Goal: Task Accomplishment & Management: Manage account settings

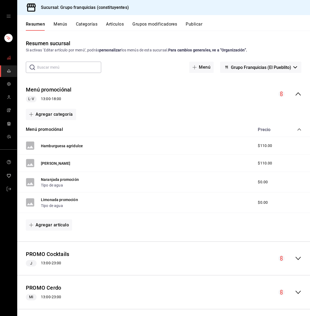
click at [9, 64] on link "mailbox folders" at bounding box center [8, 58] width 17 height 12
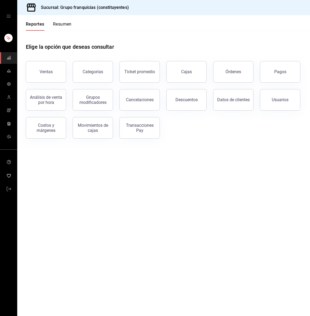
click at [63, 22] on button "Resumen" at bounding box center [62, 26] width 19 height 9
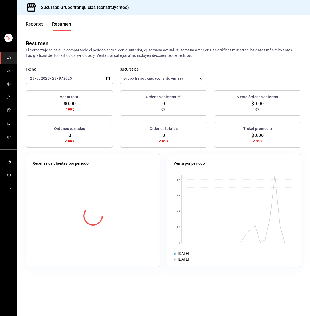
click at [55, 80] on input "23" at bounding box center [54, 78] width 5 height 4
click at [54, 153] on span "Rango de fechas" at bounding box center [51, 155] width 42 height 6
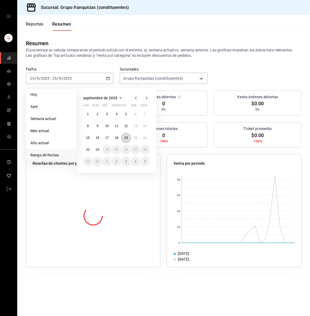
click at [125, 135] on button "19" at bounding box center [126, 138] width 9 height 10
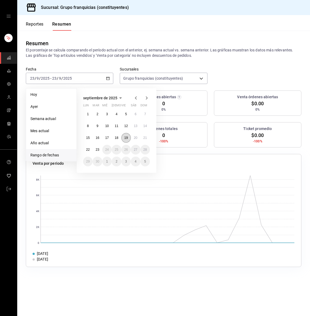
click at [129, 137] on button "19" at bounding box center [126, 138] width 9 height 10
click at [97, 150] on abbr "23" at bounding box center [98, 150] width 4 height 4
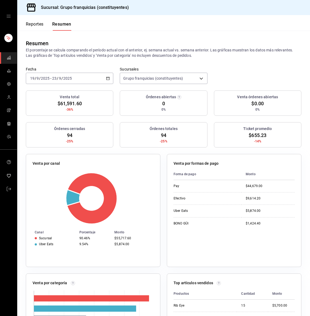
click at [34, 24] on button "Reportes" at bounding box center [35, 26] width 18 height 9
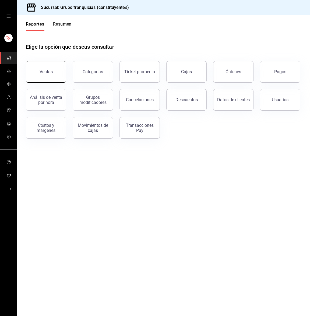
click at [54, 72] on button "Ventas" at bounding box center [46, 72] width 40 height 22
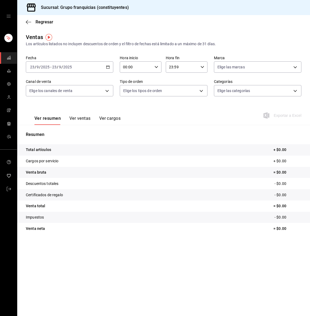
click at [80, 64] on div "[DATE] [DATE] - [DATE] [DATE]" at bounding box center [70, 66] width 88 height 11
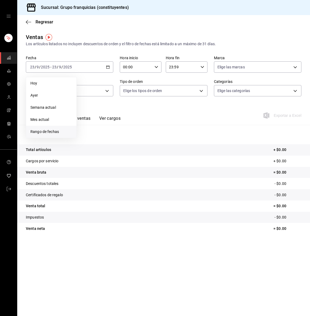
click at [56, 133] on span "Rango de fechas" at bounding box center [51, 132] width 42 height 6
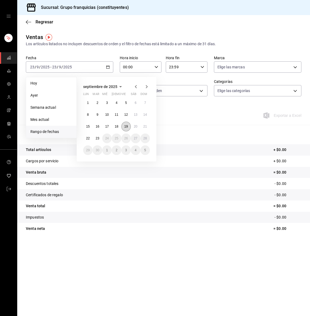
click at [127, 127] on abbr "19" at bounding box center [126, 127] width 4 height 4
click at [96, 138] on abbr "23" at bounding box center [98, 139] width 4 height 4
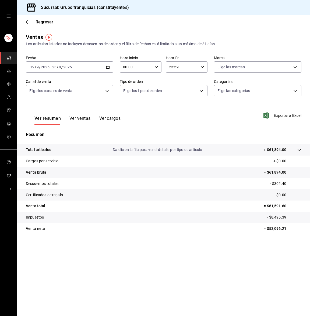
click at [81, 120] on button "Ver ventas" at bounding box center [80, 120] width 21 height 9
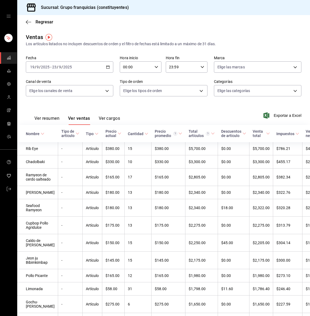
click at [103, 117] on button "Ver cargos" at bounding box center [110, 120] width 22 height 9
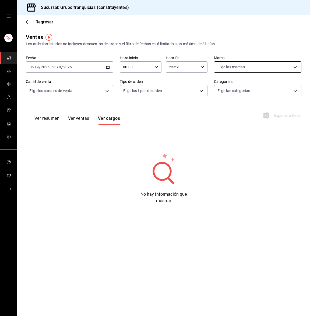
click at [232, 67] on body "Sucursal: Grupo franquicias (constituyentes) Regresar Ventas Los artículos list…" at bounding box center [155, 158] width 310 height 316
click at [232, 67] on div at bounding box center [155, 158] width 310 height 316
click at [87, 88] on body "Sucursal: Grupo franquicias (constituyentes) Regresar Ventas Los artículos list…" at bounding box center [155, 158] width 310 height 316
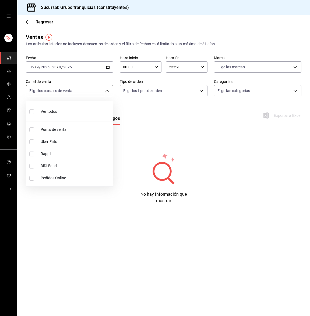
click at [87, 88] on div at bounding box center [155, 158] width 310 height 316
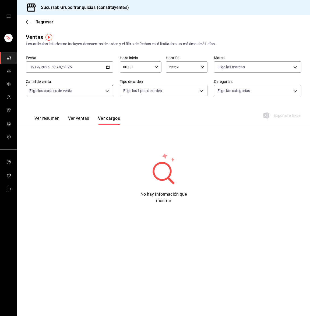
click at [72, 91] on body "Sucursal: Grupo franquicias (constituyentes) Regresar Ventas Los artículos list…" at bounding box center [155, 158] width 310 height 316
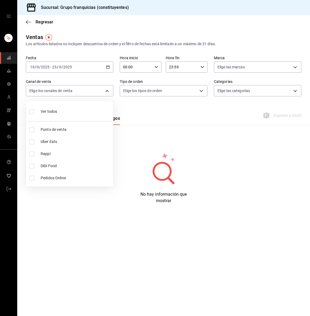
click at [59, 111] on li "Ver todos" at bounding box center [69, 111] width 87 height 16
type input "PARROT,UBER_EATS,RAPPI,DIDI_FOOD,ONLINE"
checkbox input "true"
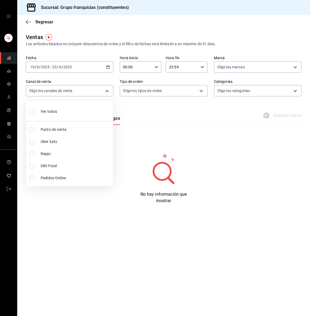
checkbox input "true"
click at [229, 66] on div at bounding box center [155, 158] width 310 height 316
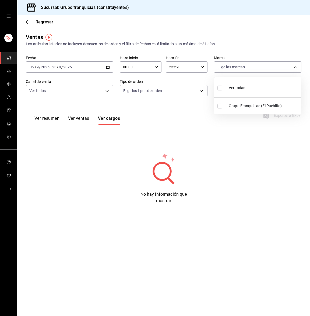
click at [229, 66] on body "Sucursal: Grupo franquicias (constituyentes) Regresar Ventas Los artículos list…" at bounding box center [155, 158] width 310 height 316
click at [229, 66] on div at bounding box center [155, 158] width 310 height 316
click at [51, 117] on button "Ver resumen" at bounding box center [46, 120] width 25 height 9
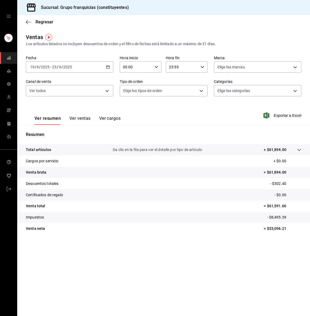
click at [81, 65] on div "[DATE] [DATE] - [DATE] [DATE]" at bounding box center [70, 66] width 88 height 11
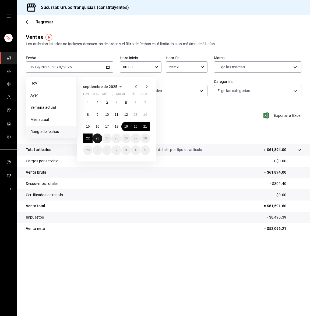
click at [97, 138] on abbr "23" at bounding box center [98, 139] width 4 height 4
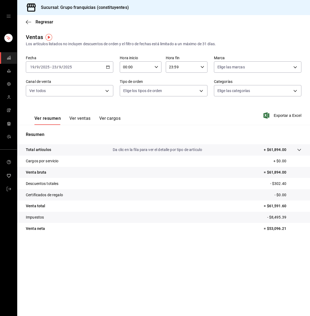
click at [193, 115] on div "Ver resumen Ver ventas Ver cargos Exportar a Excel" at bounding box center [163, 114] width 293 height 22
click at [53, 120] on button "Ver resumen" at bounding box center [47, 120] width 26 height 9
click at [77, 84] on div "Ver todos PARROT,UBER_EATS,RAPPI,DIDI_FOOD,ONLINE" at bounding box center [70, 89] width 88 height 13
click at [74, 90] on body "Sucursal: Grupo franquicias (constituyentes) Regresar Ventas Los artículos list…" at bounding box center [155, 158] width 310 height 316
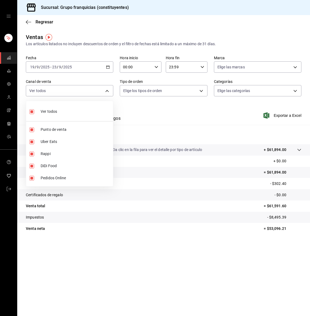
click at [148, 91] on div at bounding box center [155, 158] width 310 height 316
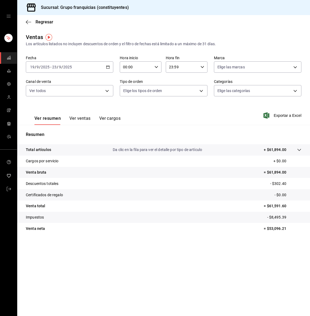
click at [71, 68] on input "2025" at bounding box center [67, 67] width 9 height 4
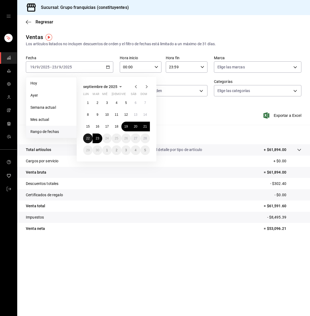
click at [89, 139] on abbr "22" at bounding box center [88, 139] width 4 height 4
click at [97, 139] on abbr "23" at bounding box center [98, 139] width 4 height 4
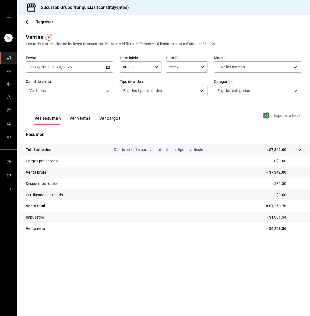
click at [286, 113] on span "Exportar a Excel" at bounding box center [283, 115] width 37 height 6
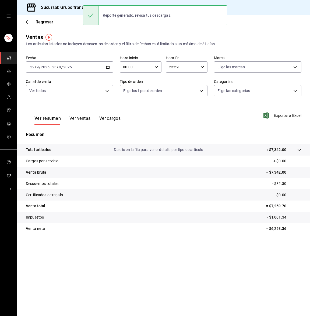
click at [10, 58] on rect "mailbox folders" at bounding box center [10, 59] width 1 height 2
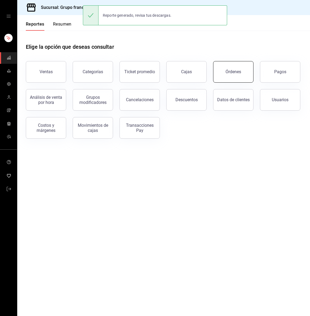
click at [229, 72] on div "Órdenes" at bounding box center [234, 71] width 16 height 5
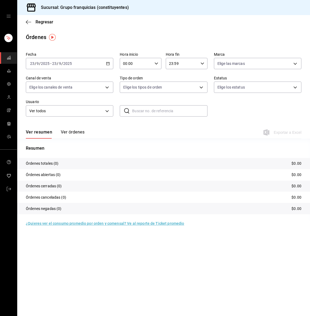
click at [69, 132] on button "Ver órdenes" at bounding box center [73, 134] width 24 height 9
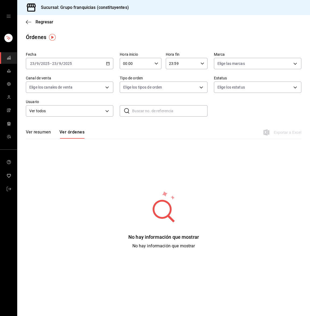
click at [82, 59] on div "[DATE] [DATE] - [DATE] [DATE]" at bounding box center [70, 63] width 88 height 11
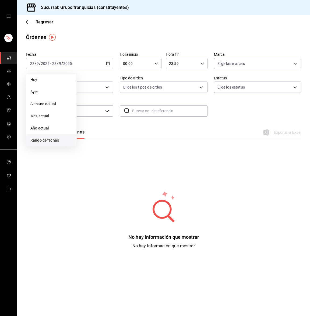
click at [55, 136] on li "Rango de fechas" at bounding box center [51, 140] width 50 height 12
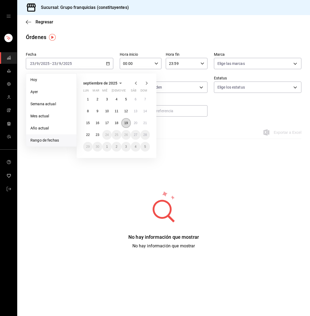
click at [129, 123] on button "19" at bounding box center [126, 123] width 9 height 10
click at [96, 132] on button "23" at bounding box center [97, 135] width 9 height 10
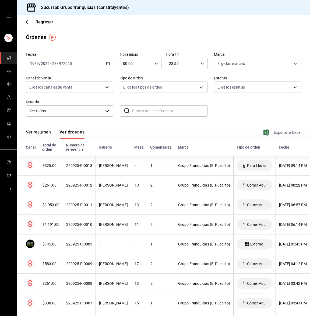
click at [276, 131] on span "Exportar a Excel" at bounding box center [283, 132] width 37 height 6
click at [29, 21] on icon "button" at bounding box center [28, 22] width 5 height 5
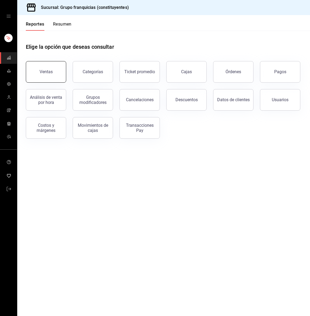
click at [46, 70] on div "Ventas" at bounding box center [46, 71] width 13 height 5
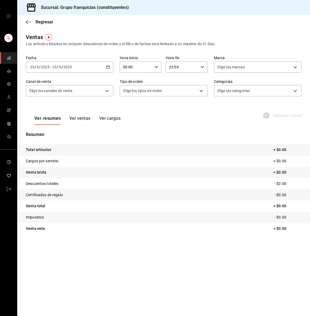
click at [76, 67] on div "[DATE] [DATE] - [DATE] [DATE]" at bounding box center [70, 66] width 88 height 11
click at [57, 115] on li "Mes actual" at bounding box center [51, 120] width 50 height 12
click at [285, 112] on span "Exportar a Excel" at bounding box center [283, 115] width 37 height 6
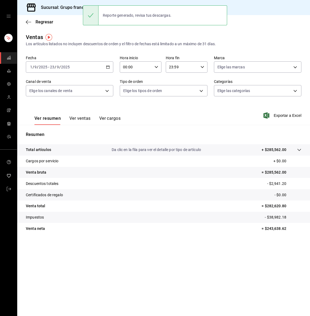
click at [7, 59] on rect "mailbox folders" at bounding box center [7, 59] width 1 height 1
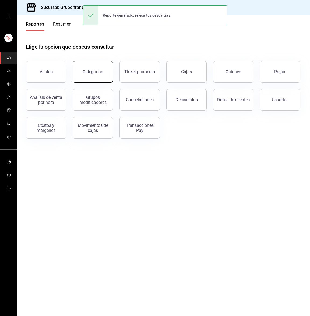
click at [95, 69] on div "Categorías" at bounding box center [93, 71] width 20 height 5
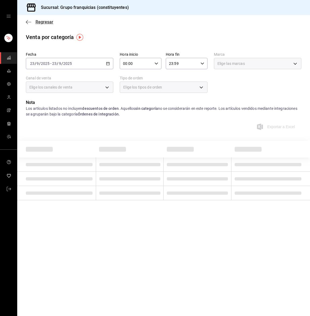
click at [26, 20] on icon "button" at bounding box center [28, 22] width 5 height 5
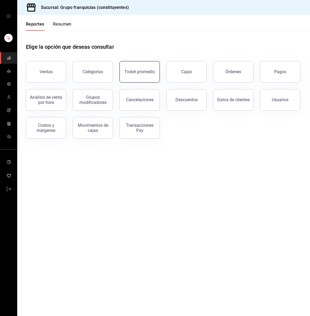
click at [141, 79] on button "Ticket promedio" at bounding box center [140, 72] width 40 height 22
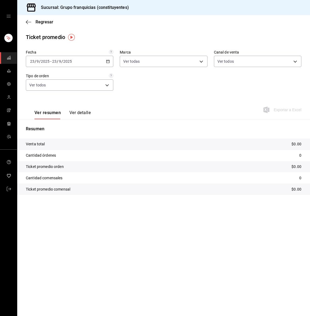
click at [82, 61] on div "[DATE] [DATE] - [DATE] [DATE]" at bounding box center [70, 61] width 88 height 11
click at [66, 116] on span "Mes actual" at bounding box center [51, 114] width 42 height 6
click at [277, 111] on span "Exportar a Excel" at bounding box center [283, 110] width 37 height 6
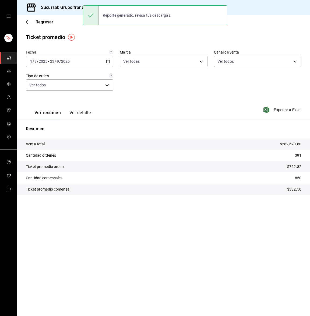
click at [11, 57] on link "mailbox folders" at bounding box center [8, 58] width 17 height 12
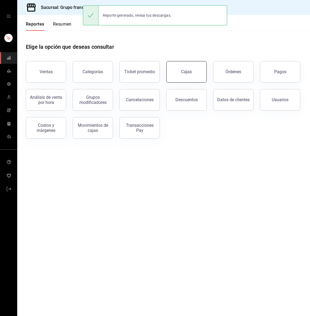
click at [184, 74] on div "Cajas" at bounding box center [186, 72] width 11 height 6
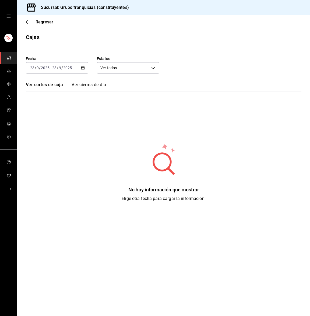
click at [48, 68] on input "2025" at bounding box center [45, 68] width 9 height 4
click at [49, 120] on span "Mes actual" at bounding box center [51, 121] width 42 height 6
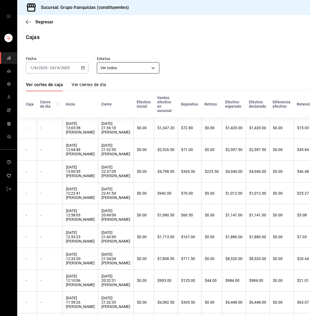
click at [130, 69] on body "Sucursal: Grupo franquicias (constituyentes) Regresar Cajas Fecha [DATE] [DATE]…" at bounding box center [155, 158] width 310 height 316
click at [130, 69] on div at bounding box center [155, 158] width 310 height 316
click at [63, 72] on div "[DATE] [DATE] - [DATE] [DATE]" at bounding box center [57, 67] width 63 height 11
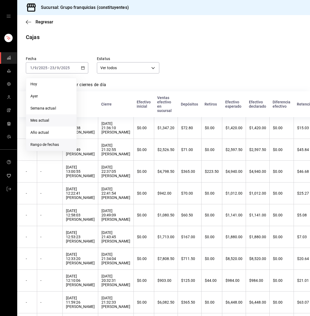
click at [51, 142] on span "Rango de fechas" at bounding box center [51, 145] width 42 height 6
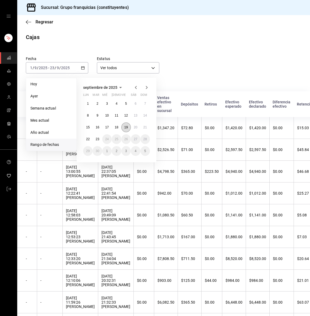
click at [126, 124] on button "19" at bounding box center [126, 128] width 9 height 10
click at [96, 136] on button "23" at bounding box center [97, 139] width 9 height 10
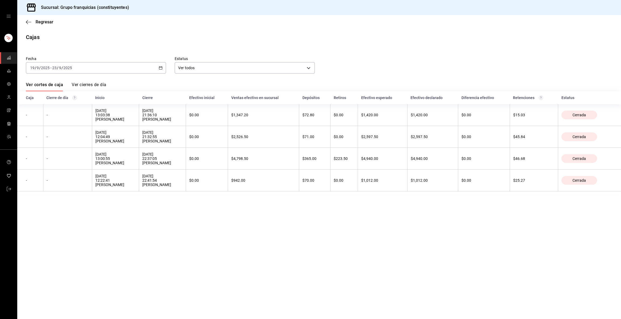
click at [25, 22] on div "Regresar" at bounding box center [319, 22] width 604 height 14
click at [29, 18] on div "Regresar" at bounding box center [319, 22] width 604 height 14
click at [28, 21] on icon "button" at bounding box center [28, 22] width 5 height 5
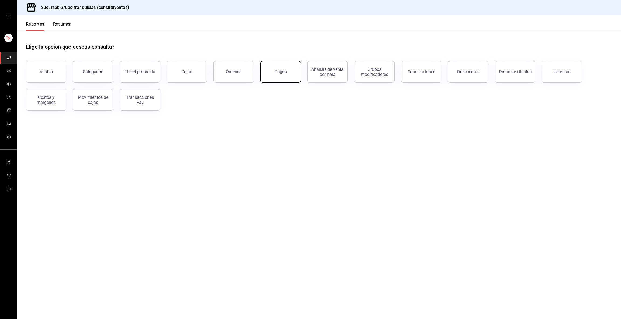
click at [268, 74] on button "Pagos" at bounding box center [280, 72] width 40 height 22
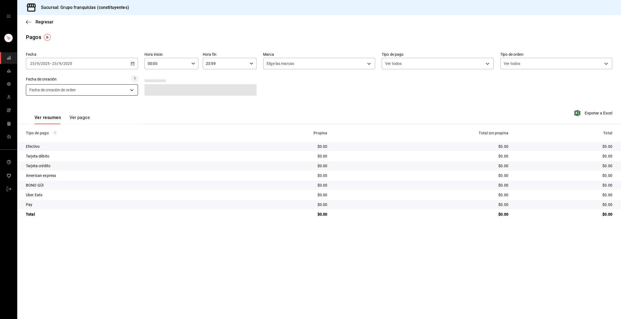
click at [89, 92] on body "Sucursal: Grupo franquicias (constituyentes) Regresar Pagos Fecha [DATE] [DATE]…" at bounding box center [310, 159] width 621 height 319
click at [106, 71] on div at bounding box center [310, 159] width 621 height 319
click at [103, 64] on div "[DATE] [DATE] - [DATE] [DATE]" at bounding box center [82, 63] width 112 height 11
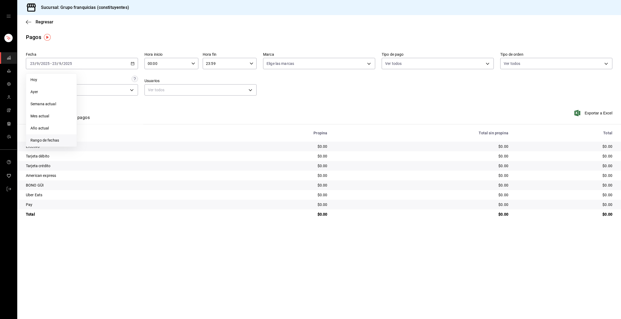
click at [53, 140] on span "Rango de fechas" at bounding box center [51, 141] width 42 height 6
click at [125, 120] on button "19" at bounding box center [126, 123] width 9 height 10
click at [97, 134] on abbr "23" at bounding box center [98, 135] width 4 height 4
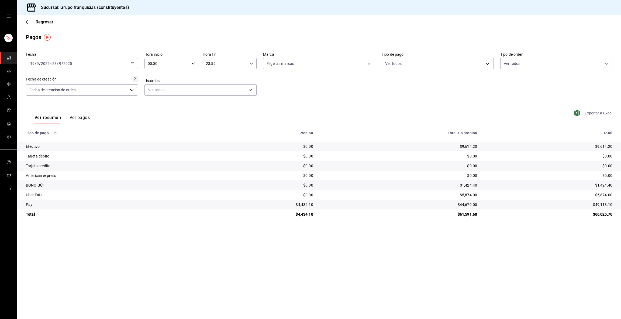
click at [310, 113] on span "Exportar a Excel" at bounding box center [593, 113] width 37 height 6
click at [7, 56] on icon "mailbox folders" at bounding box center [9, 58] width 4 height 4
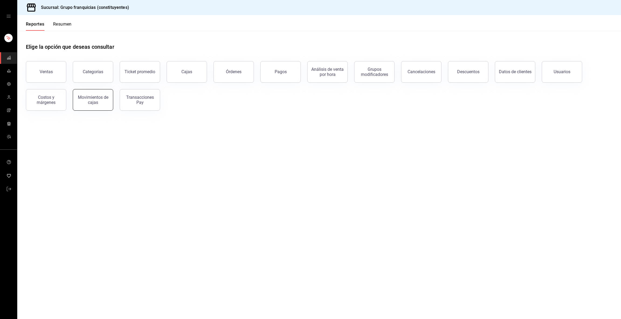
click at [90, 101] on div "Movimientos de cajas" at bounding box center [92, 100] width 33 height 10
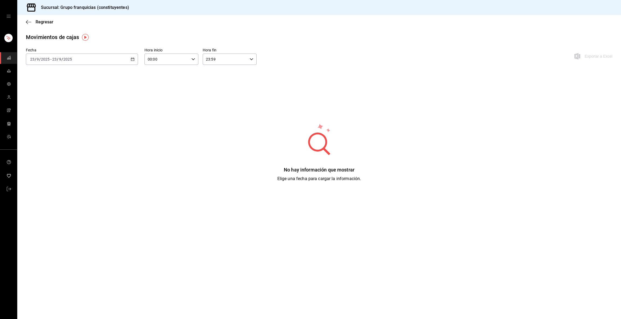
click at [120, 55] on div "[DATE] [DATE] - [DATE] [DATE]" at bounding box center [82, 59] width 112 height 11
click at [56, 131] on li "Rango de fechas" at bounding box center [51, 136] width 50 height 12
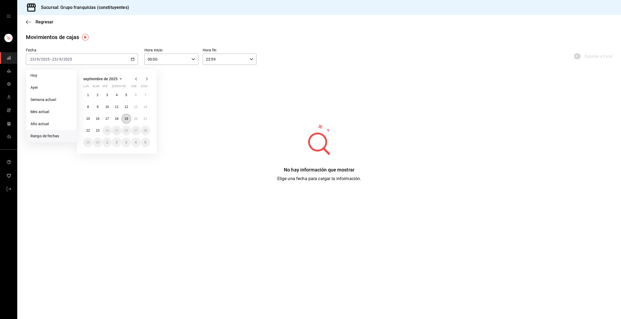
click at [122, 117] on button "19" at bounding box center [126, 119] width 9 height 10
click at [97, 127] on button "23" at bounding box center [97, 131] width 9 height 10
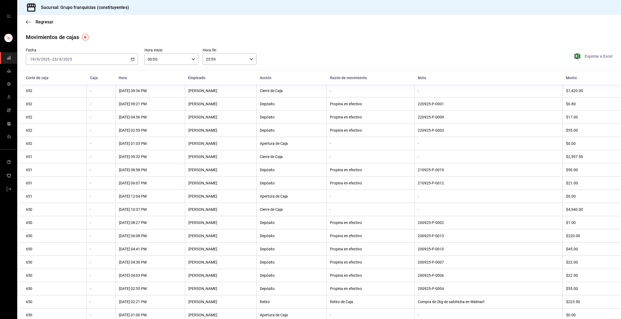
click at [310, 56] on span "Exportar a Excel" at bounding box center [593, 56] width 37 height 6
click at [300, 48] on div "Fecha [DATE] [DATE] - [DATE] [DATE] Hora inicio 00:00 Hora inicio Hora fin 23:5…" at bounding box center [319, 60] width 604 height 24
click at [8, 57] on icon "mailbox folders" at bounding box center [8, 57] width 3 height 2
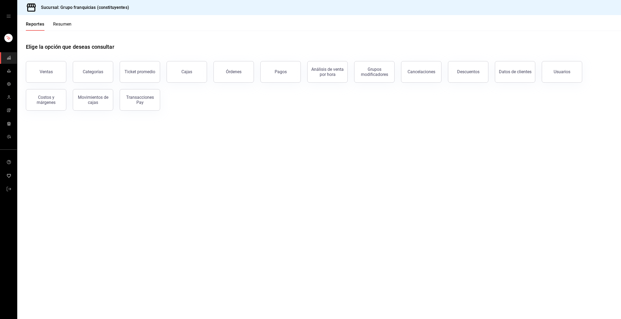
click at [9, 17] on icon "open drawer" at bounding box center [8, 16] width 4 height 4
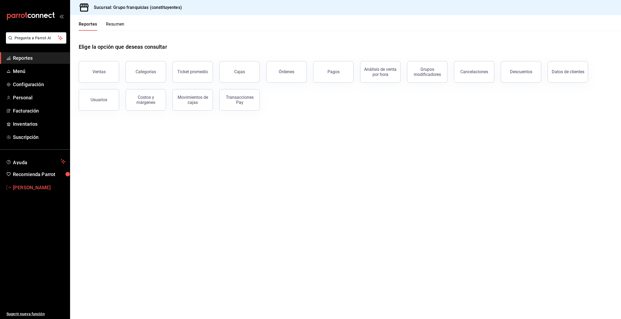
click at [31, 188] on span "[PERSON_NAME]" at bounding box center [39, 187] width 53 height 7
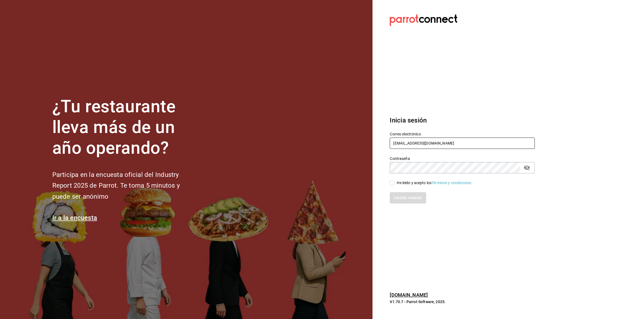
click at [310, 140] on input "[EMAIL_ADDRESS][DOMAIN_NAME]" at bounding box center [462, 143] width 145 height 11
type input "g"
type input "[EMAIL_ADDRESS][DOMAIN_NAME]"
click at [310, 169] on icon "passwordField" at bounding box center [526, 168] width 6 height 6
click at [310, 183] on input "He leído y acepto los Términos y condiciones." at bounding box center [392, 183] width 5 height 5
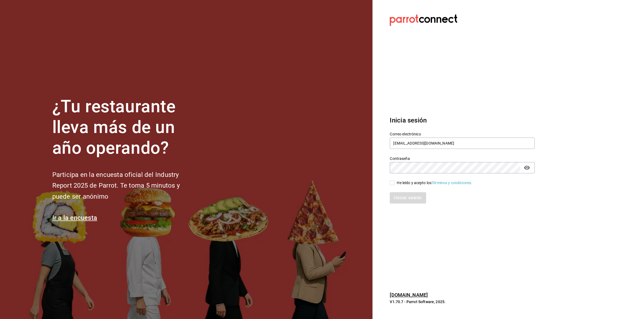
checkbox input "true"
click at [310, 197] on button "Iniciar sesión" at bounding box center [408, 197] width 37 height 11
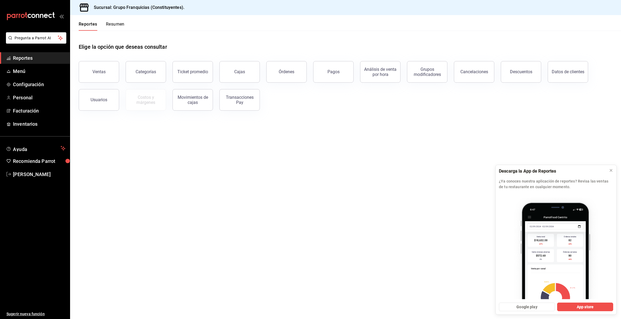
click at [34, 58] on span "Reportes" at bounding box center [39, 57] width 53 height 7
click at [117, 28] on button "Resumen" at bounding box center [115, 26] width 19 height 9
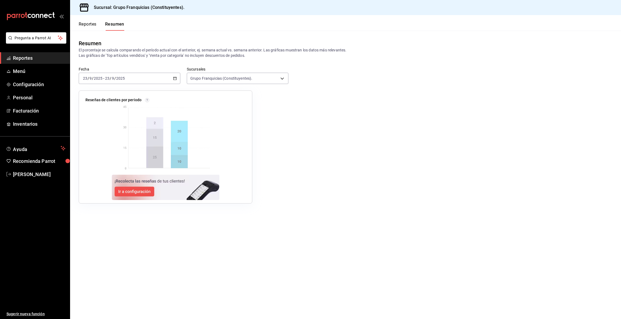
click at [147, 76] on div "2025-09-23 23 / 9 / 2025 - 2025-09-23 23 / 9 / 2025" at bounding box center [130, 78] width 102 height 11
click at [139, 61] on div "Resumen El porcentaje se calcula comparando el período actual con el anterior, …" at bounding box center [345, 49] width 551 height 36
click at [179, 31] on div "Resumen El porcentaje se calcula comparando el período actual con el anterior, …" at bounding box center [345, 49] width 551 height 36
click at [91, 26] on button "Reportes" at bounding box center [88, 26] width 18 height 9
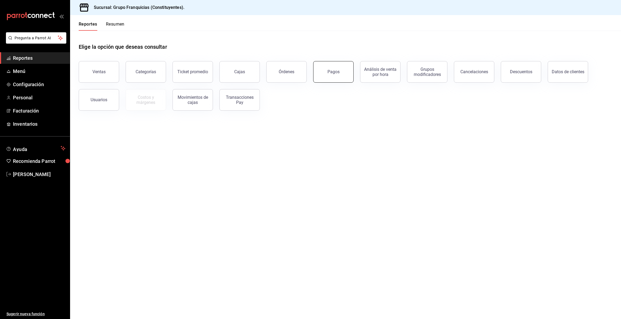
click at [317, 74] on button "Pagos" at bounding box center [333, 72] width 40 height 22
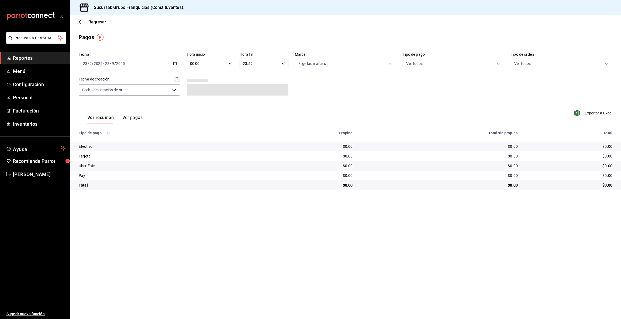
click at [150, 62] on div "[DATE] [DATE] - [DATE] [DATE]" at bounding box center [130, 63] width 102 height 11
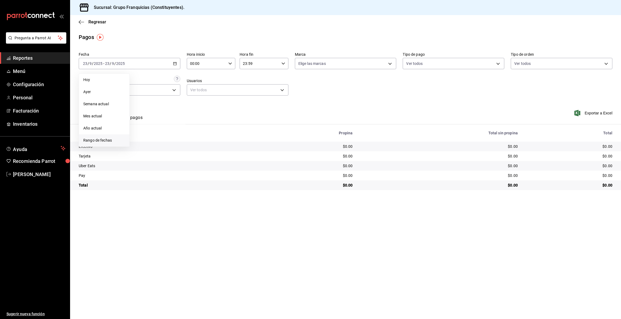
click at [105, 138] on span "Rango de fechas" at bounding box center [104, 141] width 42 height 6
click at [178, 121] on abbr "19" at bounding box center [179, 123] width 4 height 4
click at [151, 138] on button "23" at bounding box center [149, 135] width 9 height 10
click at [122, 44] on main "Regresar Pagos Fecha 2025-09-19 19 / 9 / 2025 - 2025-09-23 23 / 9 / 2025 Hora i…" at bounding box center [345, 167] width 551 height 304
click at [204, 9] on div "Sucursal: Grupo Franquicias (Constituyentes)." at bounding box center [345, 7] width 551 height 15
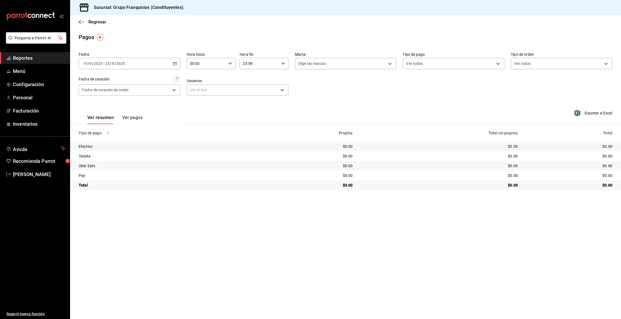
click at [33, 59] on span "Reportes" at bounding box center [39, 57] width 53 height 7
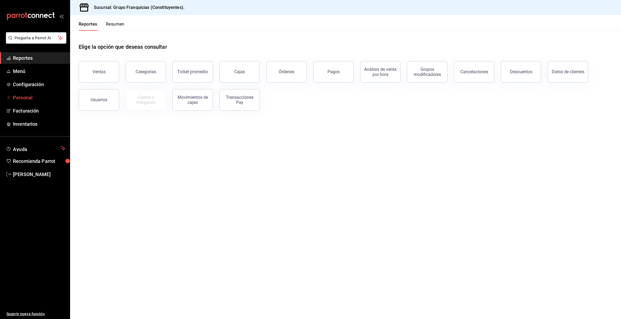
click at [31, 98] on span "Personal" at bounding box center [39, 97] width 53 height 7
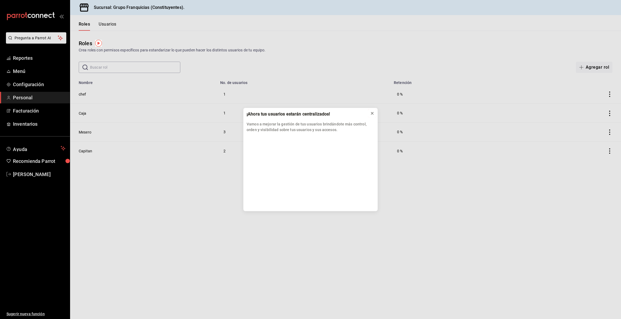
click at [372, 113] on icon at bounding box center [372, 113] width 4 height 4
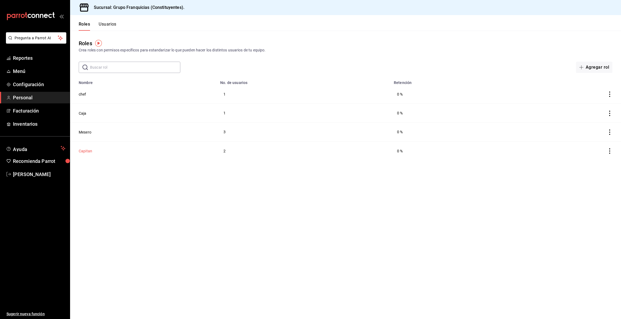
click at [86, 148] on button "Capitan" at bounding box center [85, 150] width 13 height 5
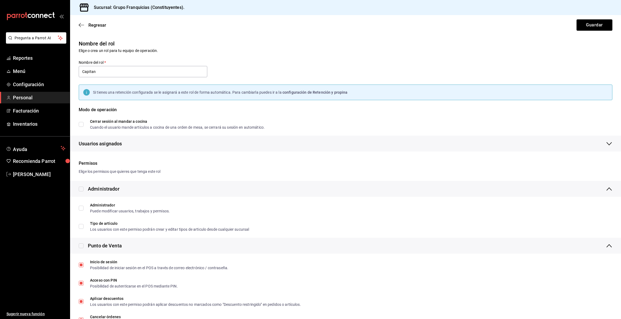
click at [78, 21] on div "Regresar Guardar" at bounding box center [345, 25] width 551 height 20
click at [79, 23] on icon "button" at bounding box center [81, 25] width 5 height 5
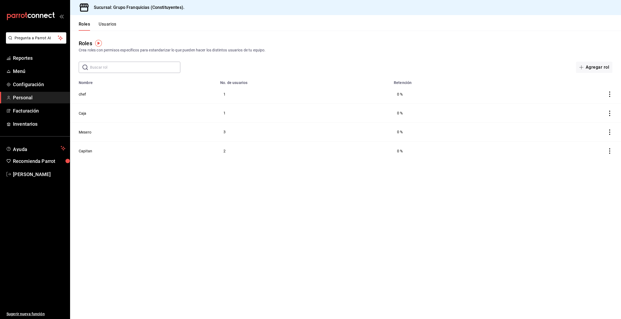
click at [101, 23] on button "Usuarios" at bounding box center [108, 26] width 18 height 9
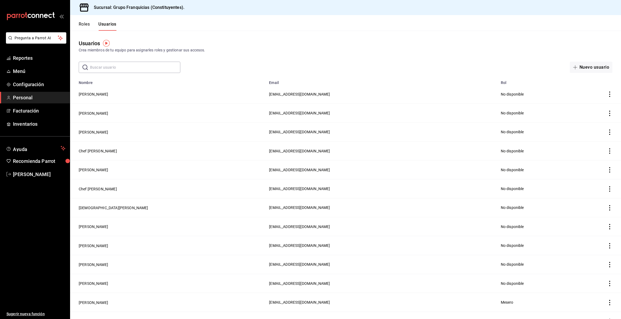
click at [145, 66] on input "text" at bounding box center [135, 67] width 90 height 11
type input "sil"
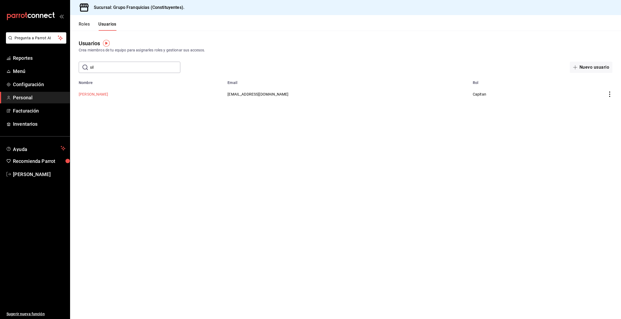
click at [91, 93] on button "[PERSON_NAME]" at bounding box center [93, 94] width 29 height 5
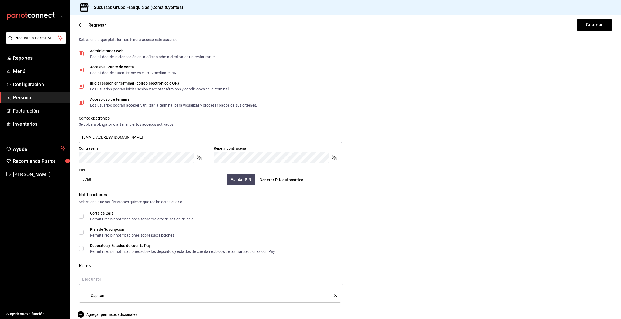
scroll to position [129, 0]
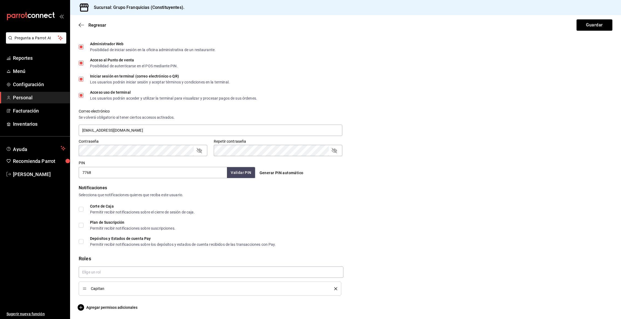
click at [80, 208] on input "Corte de Caja Permitir recibir notificaciones sobre el cierre de sesión de caja." at bounding box center [81, 209] width 5 height 5
checkbox input "true"
click at [80, 227] on input "Plan de Suscripción Permitir recibir notificaciones sobre suscripciones." at bounding box center [81, 225] width 5 height 5
checkbox input "true"
click at [80, 242] on input "Depósitos y Estados de cuenta Pay Permitir recibir notificaciones sobre los dep…" at bounding box center [81, 241] width 5 height 5
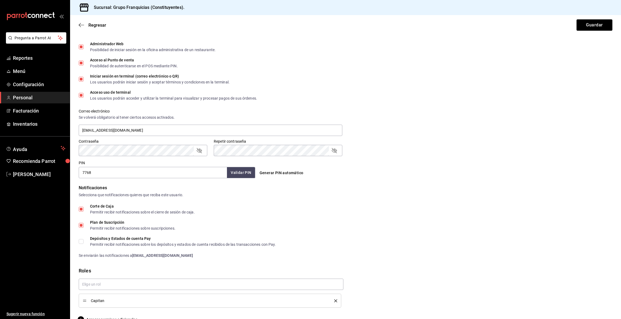
checkbox input "true"
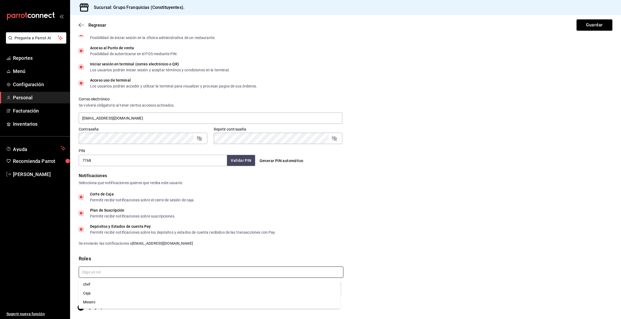
click at [153, 271] on input "text" at bounding box center [211, 272] width 265 height 11
click at [139, 244] on strong "[EMAIL_ADDRESS][DOMAIN_NAME]" at bounding box center [162, 243] width 61 height 4
click at [116, 309] on span "Agregar permisos adicionales" at bounding box center [108, 307] width 59 height 6
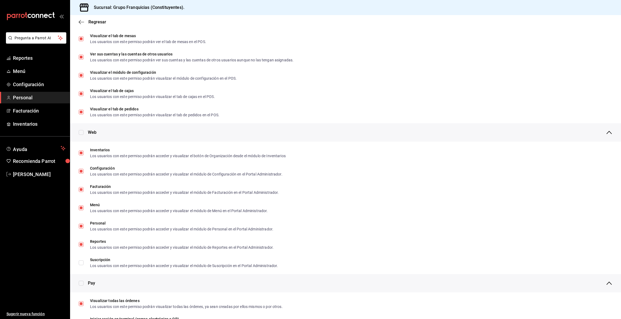
scroll to position [0, 0]
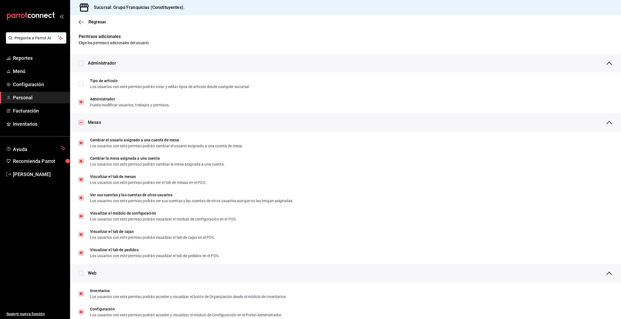
click at [81, 63] on input "checkbox" at bounding box center [81, 63] width 5 height 5
checkbox input "true"
click at [81, 275] on input "checkbox" at bounding box center [81, 273] width 5 height 5
checkbox input "true"
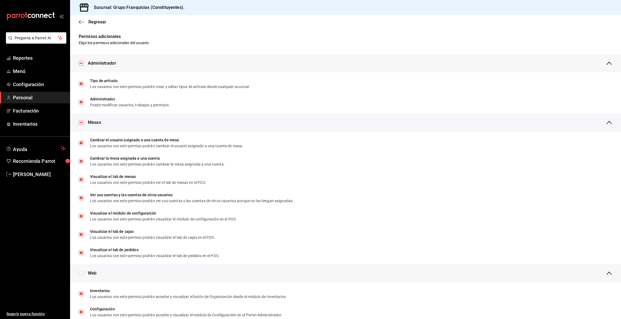
checkbox input "true"
click at [83, 21] on icon "button" at bounding box center [81, 22] width 5 height 5
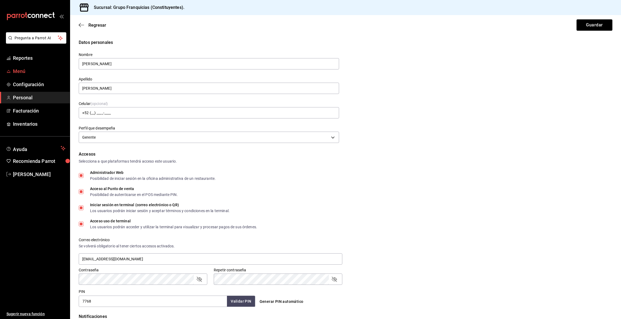
click at [26, 71] on span "Menú" at bounding box center [39, 71] width 53 height 7
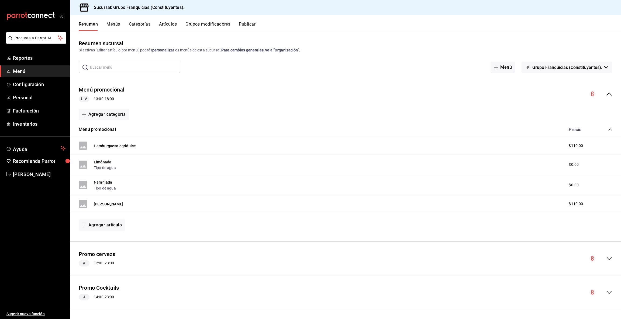
click at [608, 129] on icon "collapse-category-row" at bounding box center [610, 129] width 4 height 4
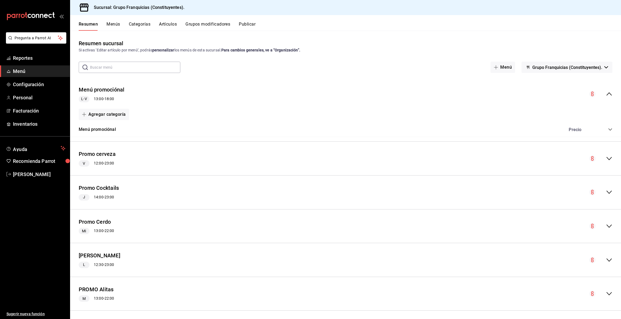
click at [601, 132] on div "Menú promociónal Precio" at bounding box center [345, 129] width 551 height 15
click at [608, 130] on icon "collapse-category-row" at bounding box center [610, 129] width 4 height 4
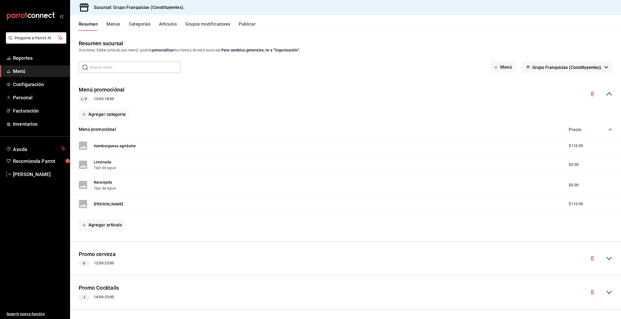
click at [600, 131] on div "Precio" at bounding box center [587, 129] width 49 height 5
click at [607, 131] on div "Menú promociónal Precio" at bounding box center [345, 129] width 551 height 15
click at [608, 130] on icon "collapse-category-row" at bounding box center [610, 129] width 4 height 4
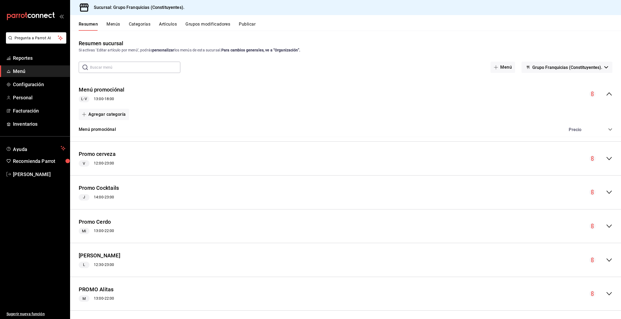
scroll to position [71, 0]
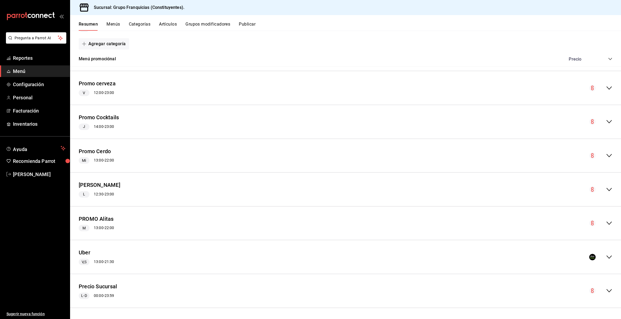
click at [606, 289] on icon "collapse-menu-row" at bounding box center [609, 291] width 6 height 6
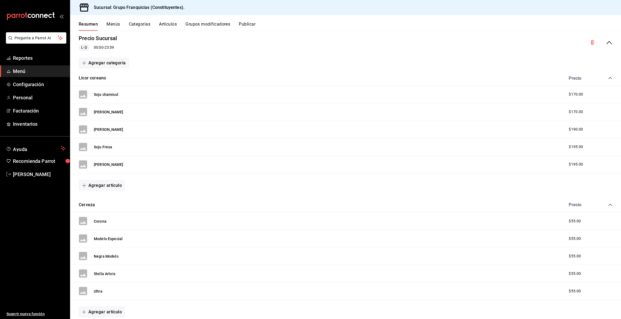
scroll to position [329, 0]
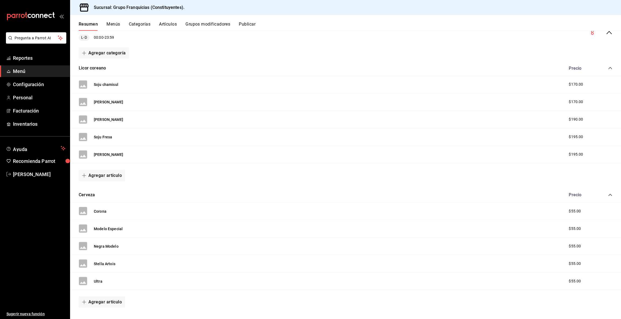
click at [571, 120] on span "$190.00" at bounding box center [575, 120] width 14 height 6
click at [104, 119] on button "Soju Uva" at bounding box center [108, 119] width 29 height 5
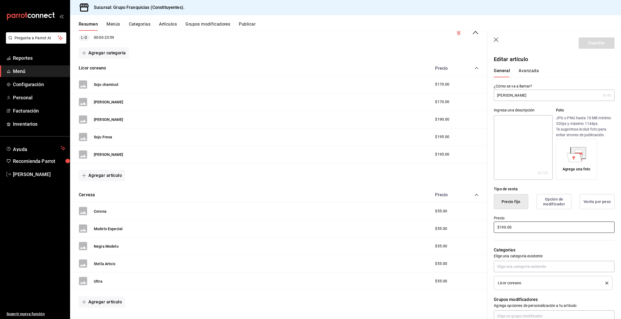
click at [505, 228] on input "$190.00" at bounding box center [554, 227] width 121 height 11
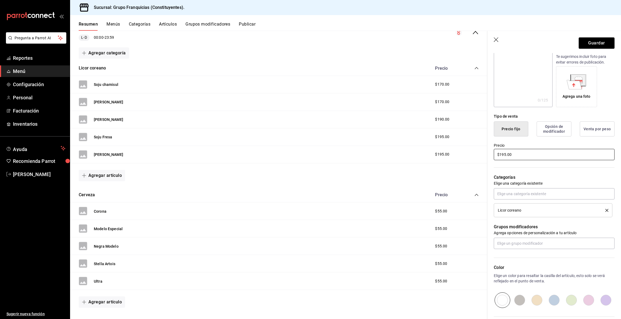
scroll to position [129, 0]
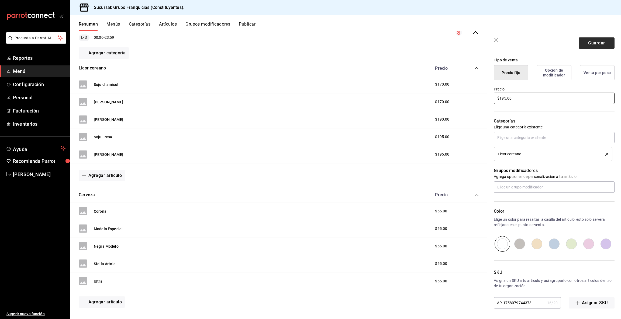
type input "$195.00"
click at [595, 43] on button "Guardar" at bounding box center [596, 42] width 36 height 11
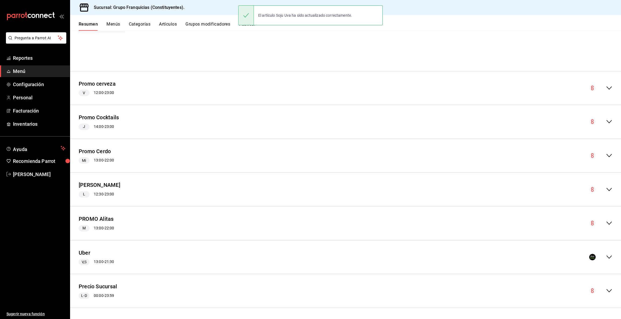
scroll to position [171, 0]
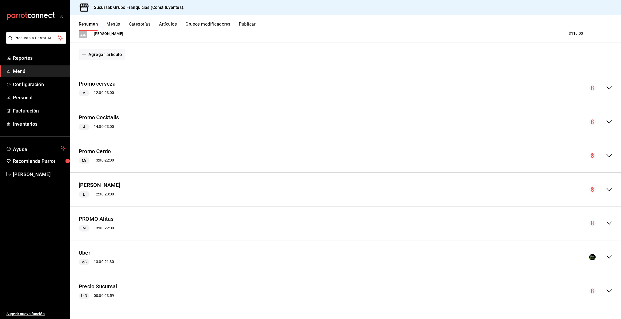
click at [606, 293] on icon "collapse-menu-row" at bounding box center [609, 291] width 6 height 6
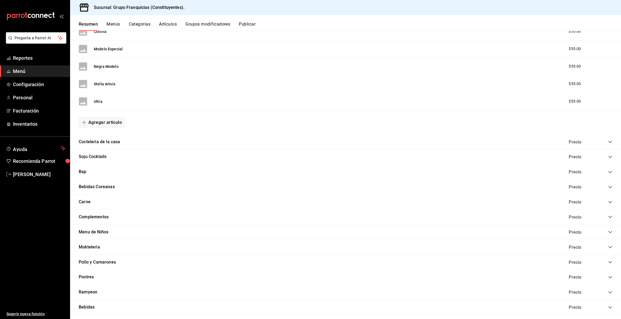
scroll to position [611, 0]
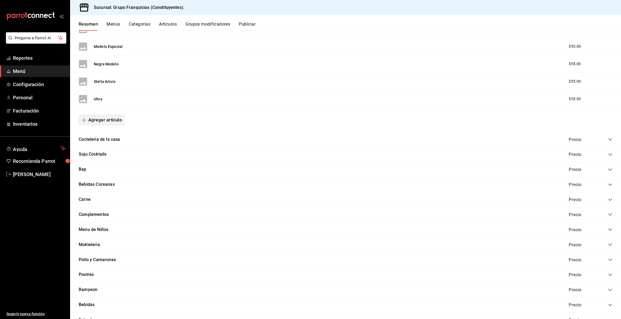
click at [102, 119] on button "Agregar artículo" at bounding box center [102, 120] width 46 height 11
click at [101, 151] on li "Artículo nuevo" at bounding box center [100, 148] width 42 height 13
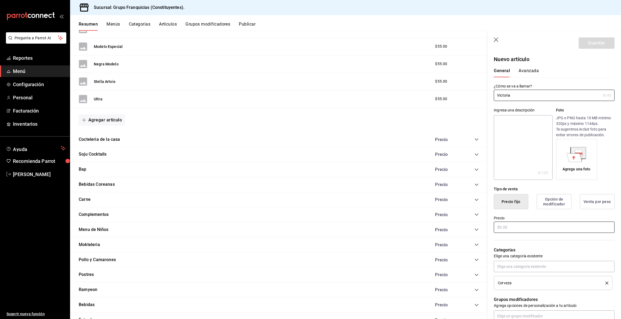
type input "Victoria"
click at [521, 227] on input "text" at bounding box center [554, 227] width 121 height 11
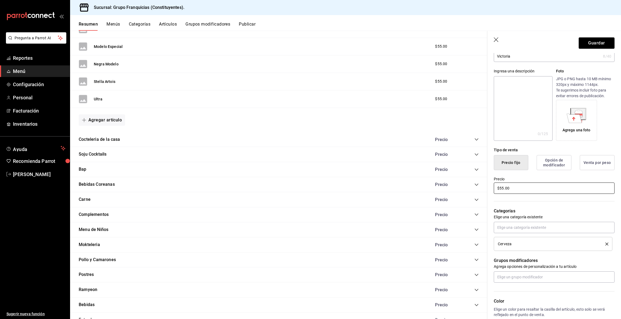
scroll to position [39, 0]
type input "$55.00"
click at [577, 223] on input "text" at bounding box center [554, 227] width 121 height 11
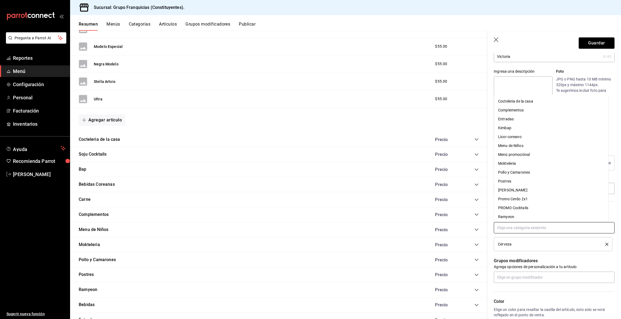
scroll to position [72, 0]
click at [493, 38] on header "Guardar" at bounding box center [554, 42] width 134 height 22
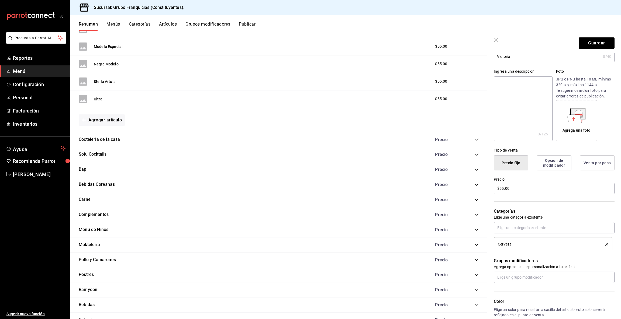
click at [493, 38] on header "Guardar" at bounding box center [554, 42] width 134 height 22
click at [496, 40] on icon "button" at bounding box center [496, 39] width 5 height 5
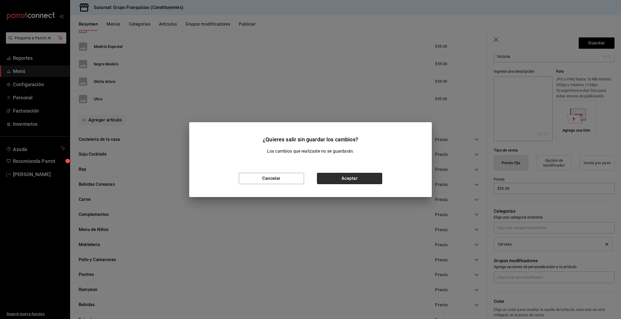
click at [328, 175] on button "Aceptar" at bounding box center [349, 178] width 65 height 11
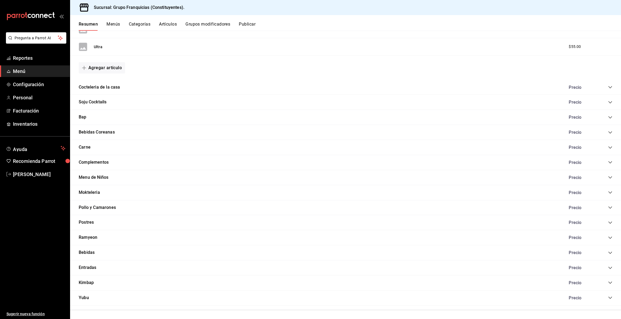
scroll to position [667, 0]
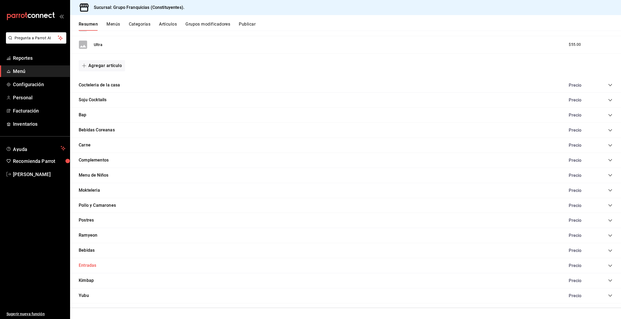
click at [93, 265] on button "Entradas" at bounding box center [88, 266] width 18 height 6
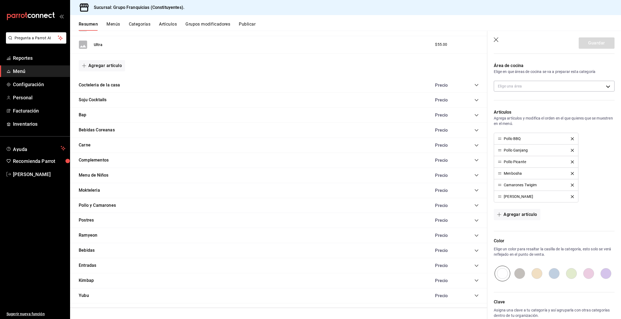
scroll to position [133, 0]
click at [474, 267] on icon "collapse-category-row" at bounding box center [476, 266] width 4 height 4
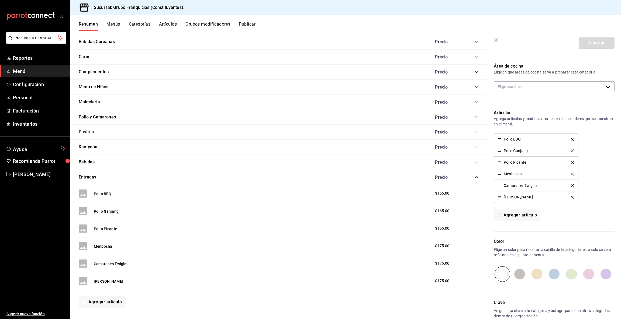
scroll to position [796, 0]
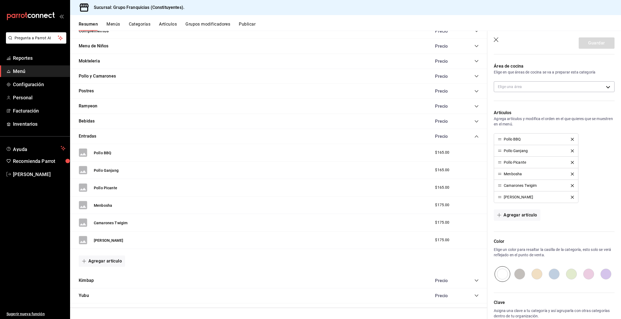
click at [437, 239] on span "$175.00" at bounding box center [442, 240] width 14 height 6
click at [100, 238] on button "Kimchi gamjajeon" at bounding box center [108, 240] width 29 height 5
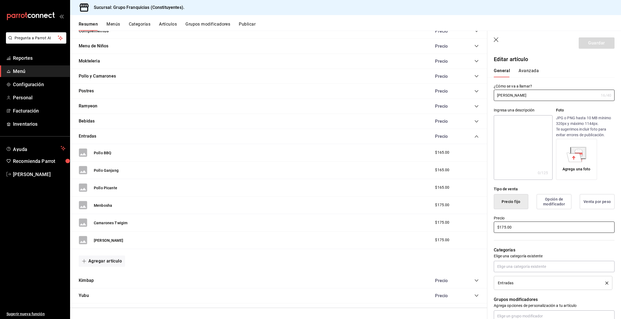
click at [502, 228] on input "$175.00" at bounding box center [554, 227] width 121 height 11
type input "$165.00"
click at [585, 43] on button "Guardar" at bounding box center [596, 42] width 36 height 11
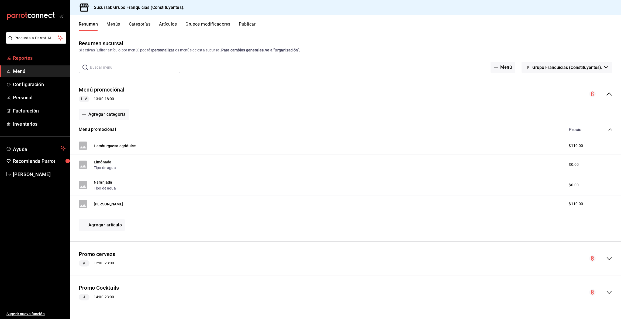
click at [32, 56] on span "Reportes" at bounding box center [39, 57] width 53 height 7
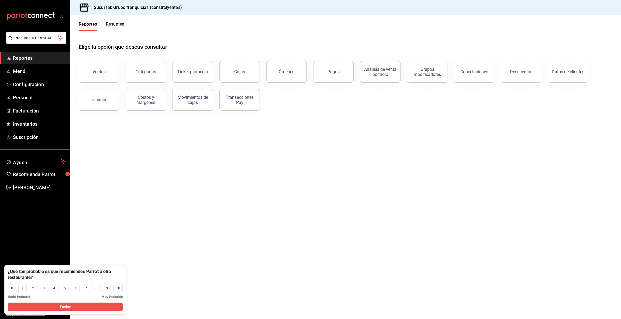
click at [117, 24] on button "Resumen" at bounding box center [115, 26] width 19 height 9
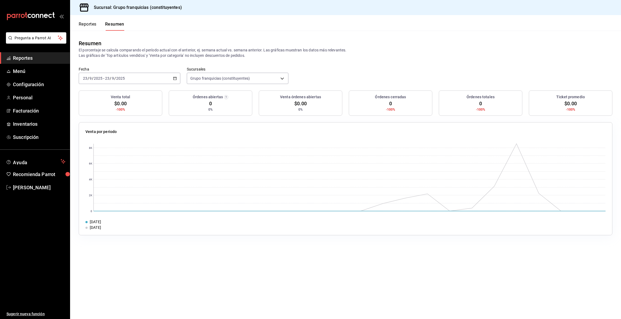
click at [139, 78] on div "[DATE] [DATE] - [DATE] [DATE]" at bounding box center [130, 78] width 102 height 11
click at [110, 94] on span "Hoy" at bounding box center [104, 95] width 42 height 6
click at [161, 52] on p "El porcentaje se calcula comparando el período actual con el anterior, ej. sema…" at bounding box center [345, 52] width 533 height 11
click at [91, 27] on button "Reportes" at bounding box center [88, 26] width 18 height 9
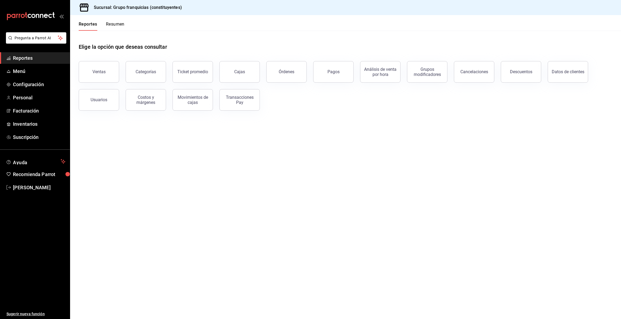
click at [120, 29] on button "Resumen" at bounding box center [115, 26] width 19 height 9
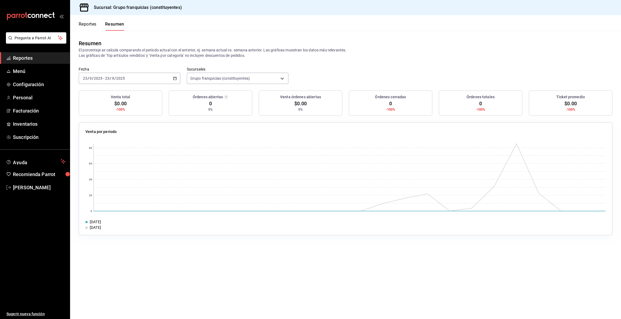
click at [104, 79] on div "2025-09-23 23 / 9 / 2025" at bounding box center [114, 78] width 21 height 4
click at [90, 101] on li "Ayer" at bounding box center [104, 107] width 50 height 12
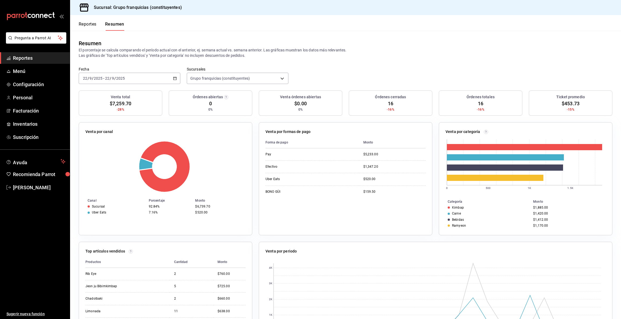
click at [93, 76] on span "/" at bounding box center [93, 78] width 2 height 4
click at [92, 93] on span "Hoy" at bounding box center [104, 95] width 42 height 6
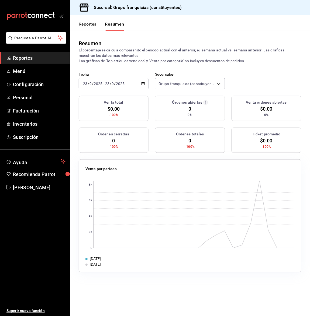
click at [63, 17] on icon "open_drawer_menu" at bounding box center [61, 16] width 4 height 4
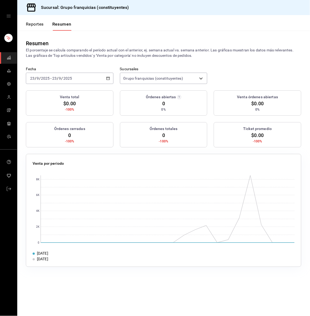
click at [66, 73] on div "[DATE] [DATE] - [DATE] [DATE]" at bounding box center [70, 78] width 88 height 11
click at [55, 91] on li "Hoy" at bounding box center [51, 95] width 50 height 12
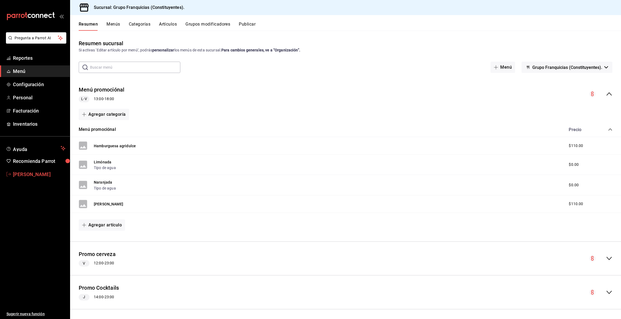
click at [29, 174] on span "[PERSON_NAME]" at bounding box center [39, 174] width 53 height 7
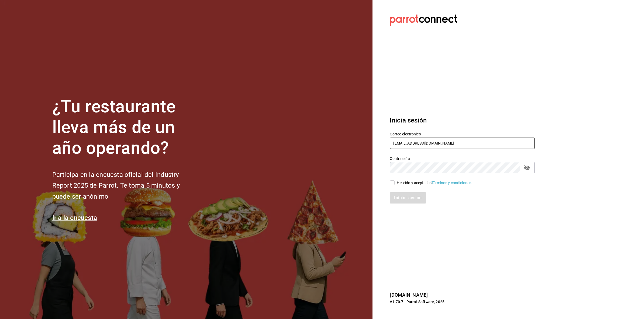
click at [467, 143] on input "[EMAIL_ADDRESS][DOMAIN_NAME]" at bounding box center [462, 143] width 145 height 11
type input "[EMAIL_ADDRESS][DOMAIN_NAME]"
click at [390, 182] on input "He leído y acepto los Términos y condiciones." at bounding box center [392, 183] width 5 height 5
checkbox input "true"
click at [404, 202] on button "Iniciar sesión" at bounding box center [408, 197] width 37 height 11
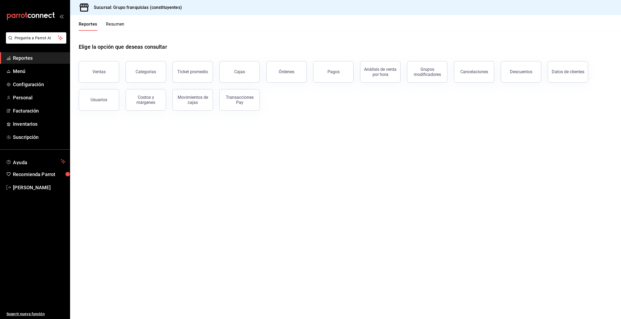
click at [116, 25] on button "Resumen" at bounding box center [115, 26] width 19 height 9
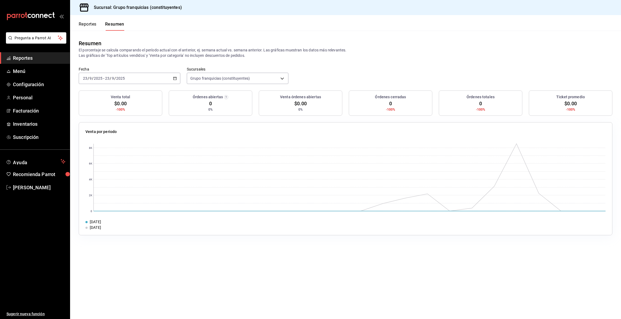
click at [117, 79] on input "2025" at bounding box center [120, 78] width 9 height 4
click at [109, 92] on span "Hoy" at bounding box center [104, 95] width 42 height 6
click at [114, 78] on input "9" at bounding box center [113, 78] width 3 height 4
click at [89, 25] on button "Reportes" at bounding box center [88, 26] width 18 height 9
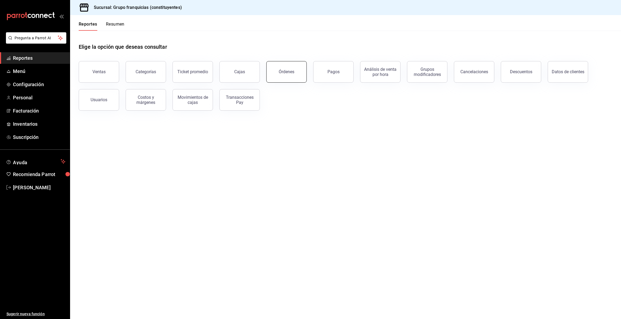
click at [280, 70] on div "Órdenes" at bounding box center [287, 71] width 16 height 5
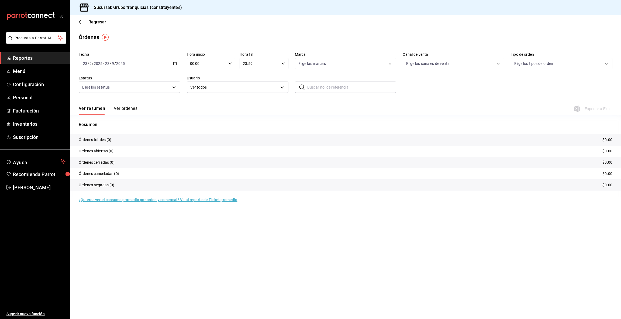
click at [126, 110] on button "Ver órdenes" at bounding box center [126, 110] width 24 height 9
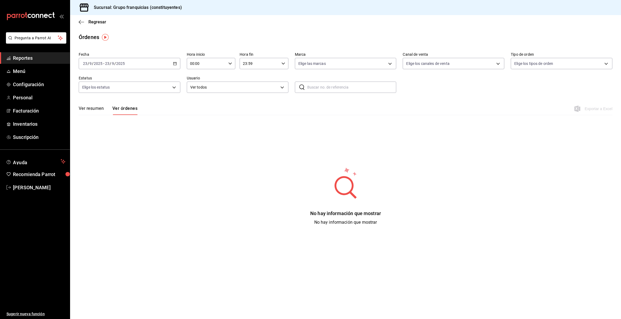
click at [129, 60] on div "2025-09-23 23 / 9 / 2025 - 2025-09-23 23 / 9 / 2025" at bounding box center [130, 63] width 102 height 11
click at [100, 140] on span "Rango de fechas" at bounding box center [104, 141] width 42 height 6
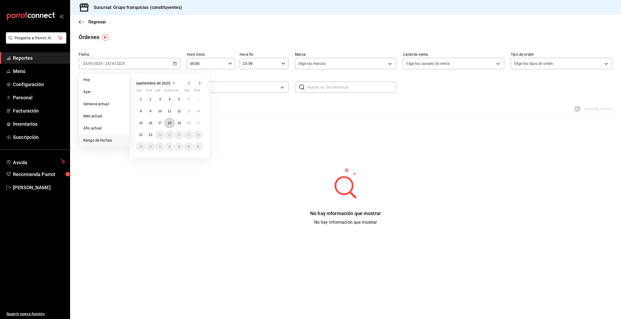
click at [169, 121] on abbr "18" at bounding box center [170, 123] width 4 height 4
click at [140, 136] on abbr "22" at bounding box center [141, 135] width 4 height 4
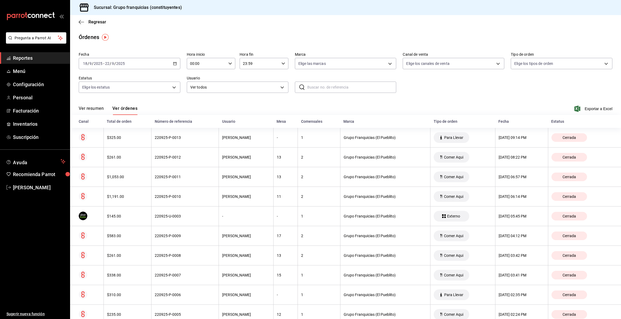
click at [155, 67] on div "2025-09-18 18 / 9 / 2025 - 2025-09-22 22 / 9 / 2025" at bounding box center [130, 63] width 102 height 11
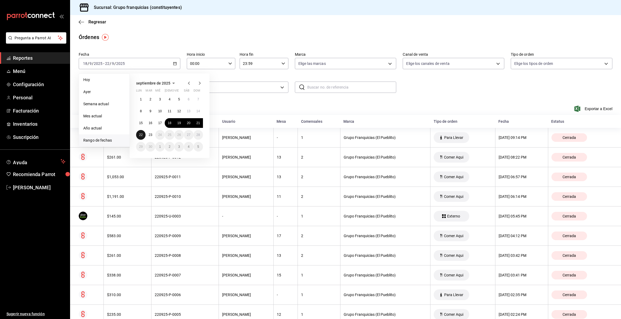
click at [138, 134] on button "22" at bounding box center [140, 135] width 9 height 10
click at [149, 134] on abbr "23" at bounding box center [150, 135] width 4 height 4
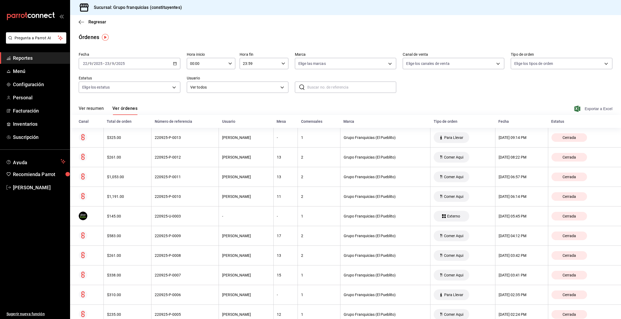
click at [588, 109] on span "Exportar a Excel" at bounding box center [593, 109] width 37 height 6
click at [297, 31] on main "Regresar Órdenes Fecha 2025-09-22 22 / 9 / 2025 - 2025-09-23 23 / 9 / 2025 Hora…" at bounding box center [345, 234] width 551 height 438
click at [28, 58] on span "Reportes" at bounding box center [39, 57] width 53 height 7
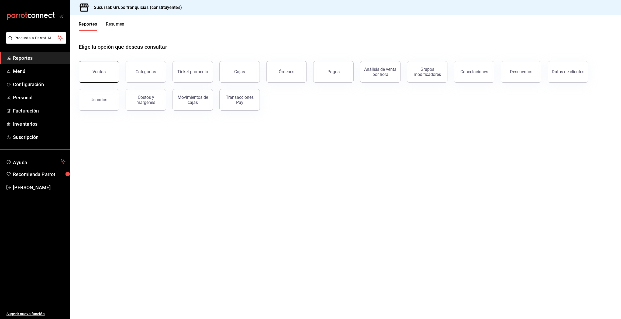
click at [101, 67] on button "Ventas" at bounding box center [99, 72] width 40 height 22
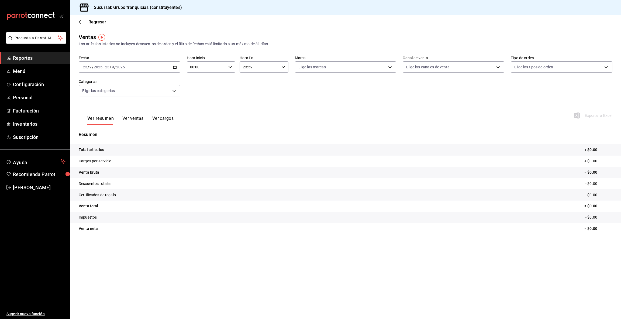
click at [127, 121] on button "Ver ventas" at bounding box center [132, 120] width 21 height 9
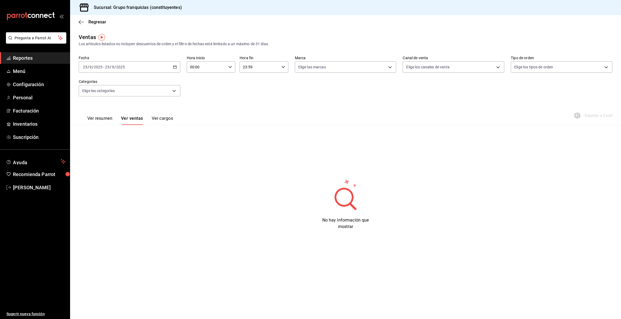
click at [106, 118] on button "Ver resumen" at bounding box center [99, 120] width 25 height 9
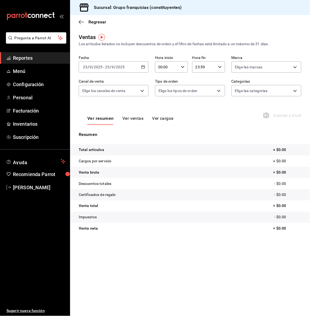
click at [64, 16] on div "mailbox folders" at bounding box center [35, 16] width 70 height 32
drag, startPoint x: 64, startPoint y: 16, endPoint x: 60, endPoint y: 16, distance: 4.0
click at [60, 16] on div "mailbox folders" at bounding box center [35, 16] width 70 height 32
click at [60, 16] on icon "open_drawer_menu" at bounding box center [61, 16] width 4 height 4
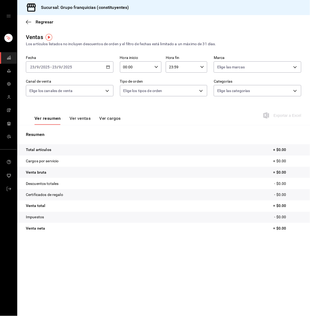
click at [78, 121] on button "Ver ventas" at bounding box center [80, 120] width 21 height 9
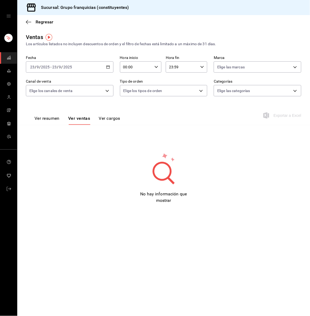
click at [9, 58] on icon "mailbox folders" at bounding box center [9, 58] width 4 height 4
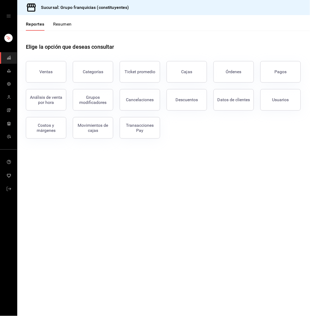
click at [62, 24] on button "Resumen" at bounding box center [62, 26] width 19 height 9
